Goal: Information Seeking & Learning: Learn about a topic

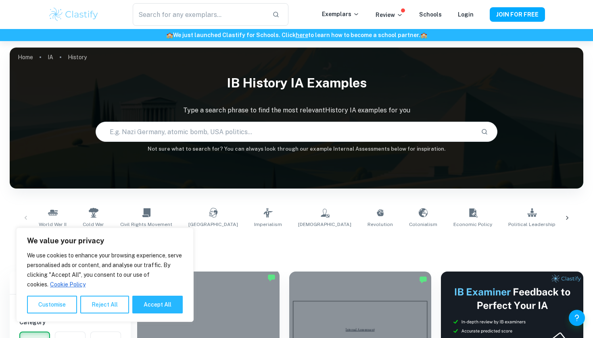
scroll to position [154, 0]
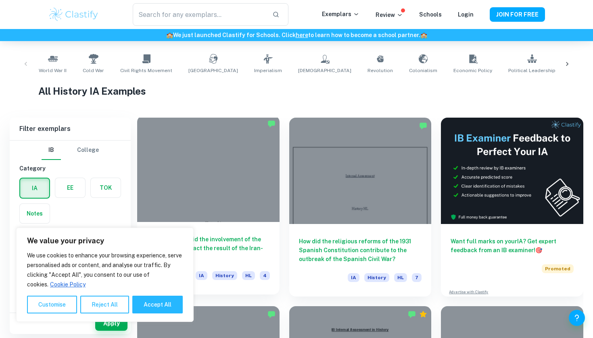
click at [217, 175] on div at bounding box center [208, 169] width 142 height 106
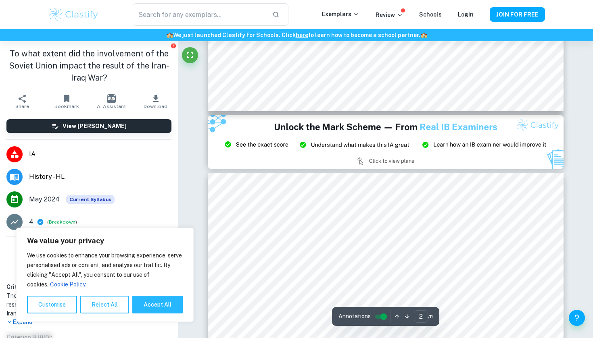
type input "3"
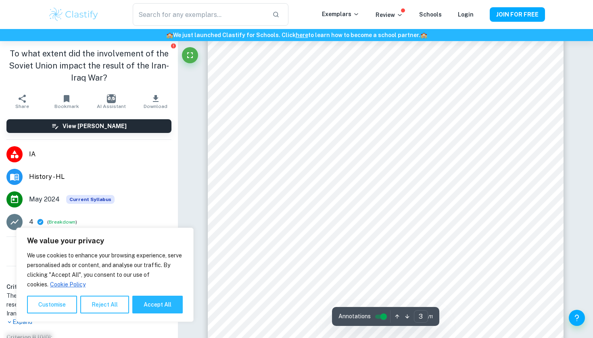
scroll to position [1186, 0]
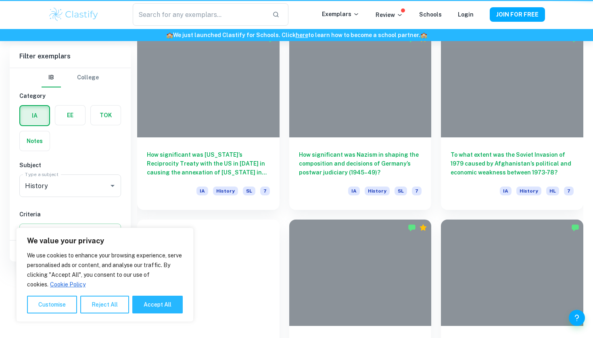
scroll to position [154, 0]
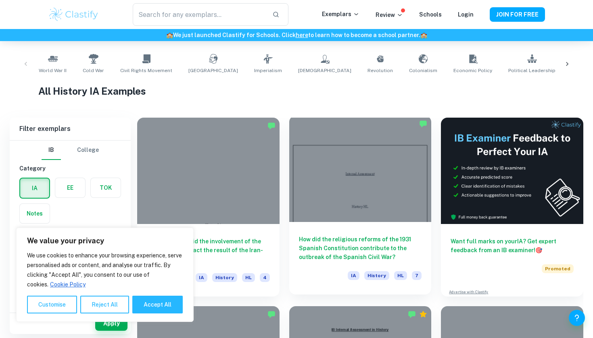
click at [348, 141] on div at bounding box center [360, 169] width 142 height 106
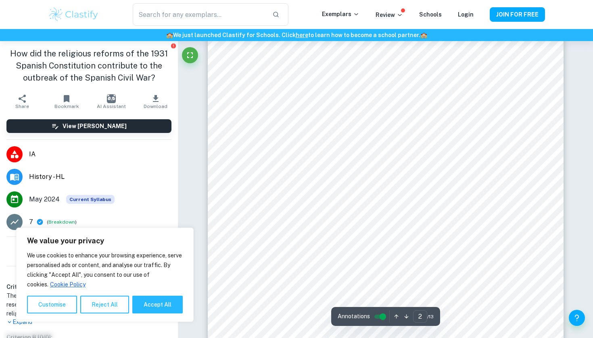
scroll to position [681, 0]
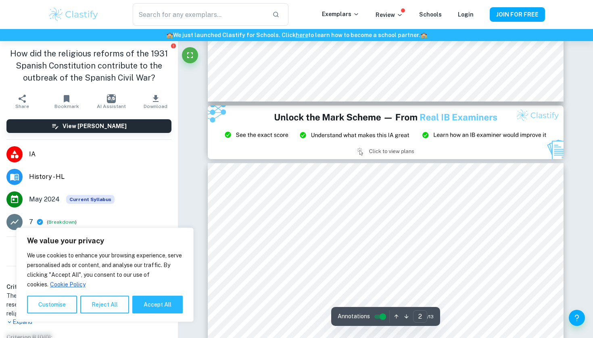
type input "3"
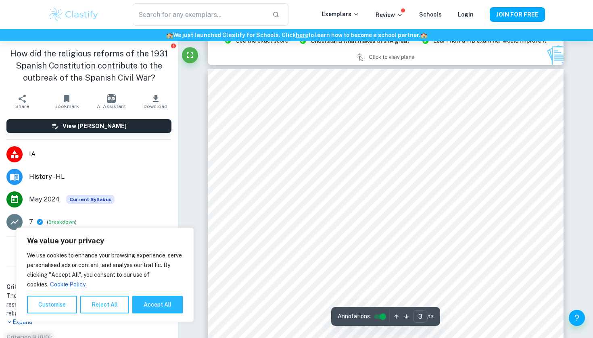
scroll to position [1099, 0]
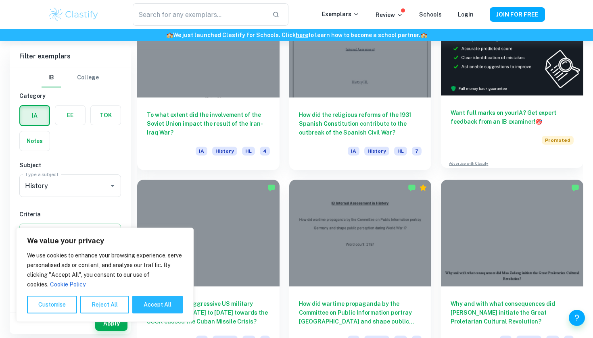
scroll to position [334, 0]
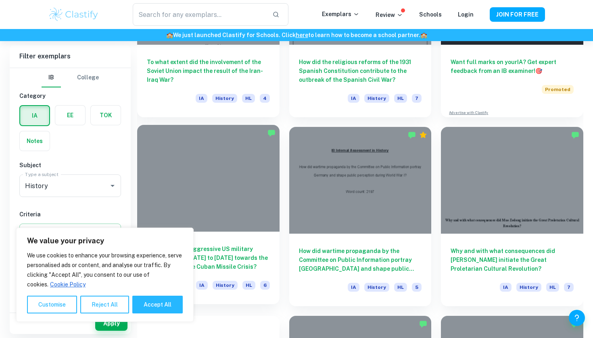
click at [235, 159] on div at bounding box center [208, 178] width 142 height 106
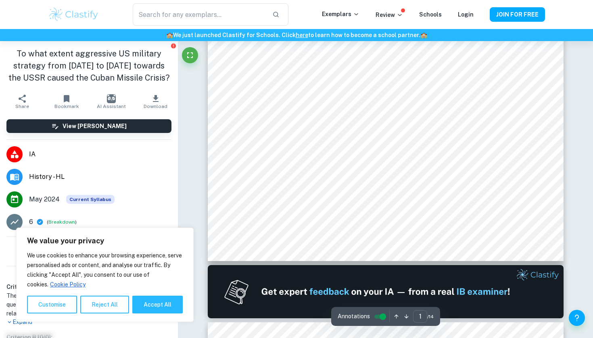
type input "2"
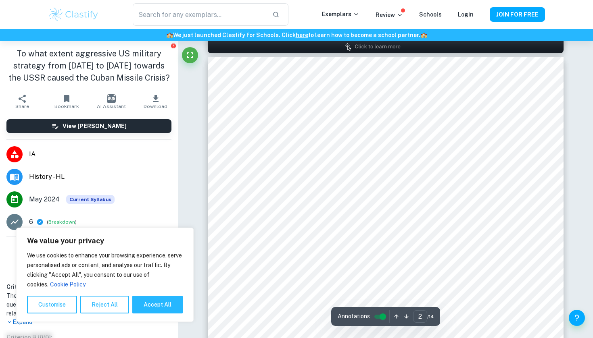
scroll to position [557, 0]
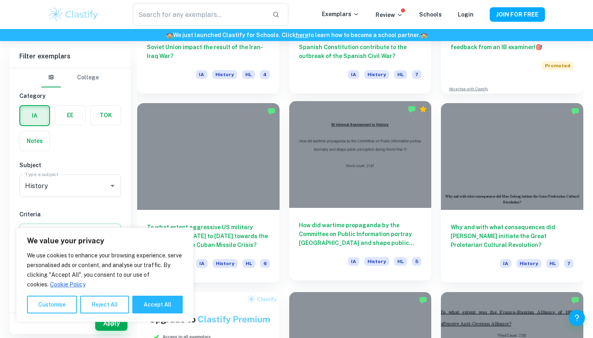
scroll to position [359, 0]
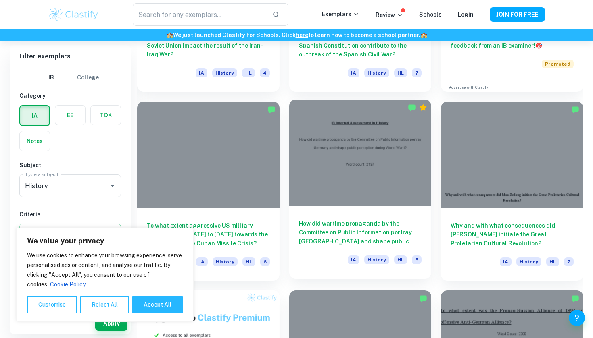
click at [353, 188] on div at bounding box center [360, 153] width 142 height 106
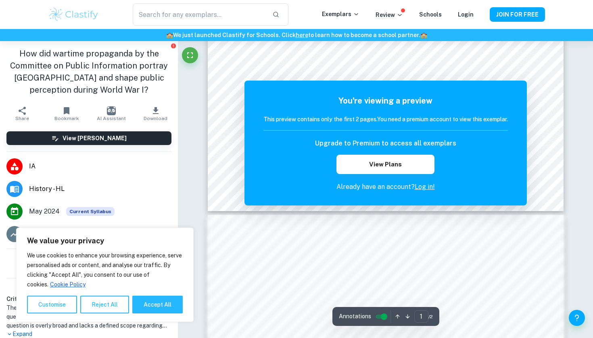
scroll to position [9, 0]
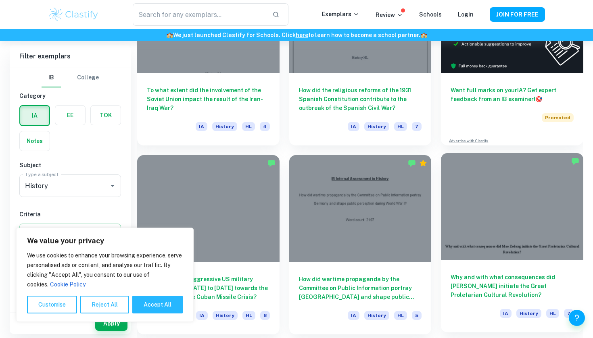
scroll to position [303, 0]
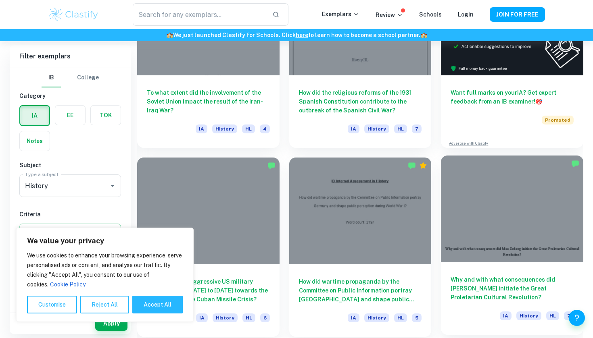
click at [499, 196] on div at bounding box center [512, 209] width 142 height 106
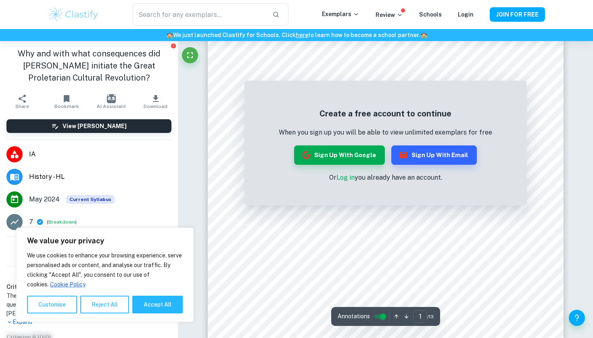
scroll to position [57, 0]
click at [309, 91] on div "Create a free account to continue When you sign up you will be able to view unl…" at bounding box center [385, 145] width 282 height 121
